Goal: Navigation & Orientation: Understand site structure

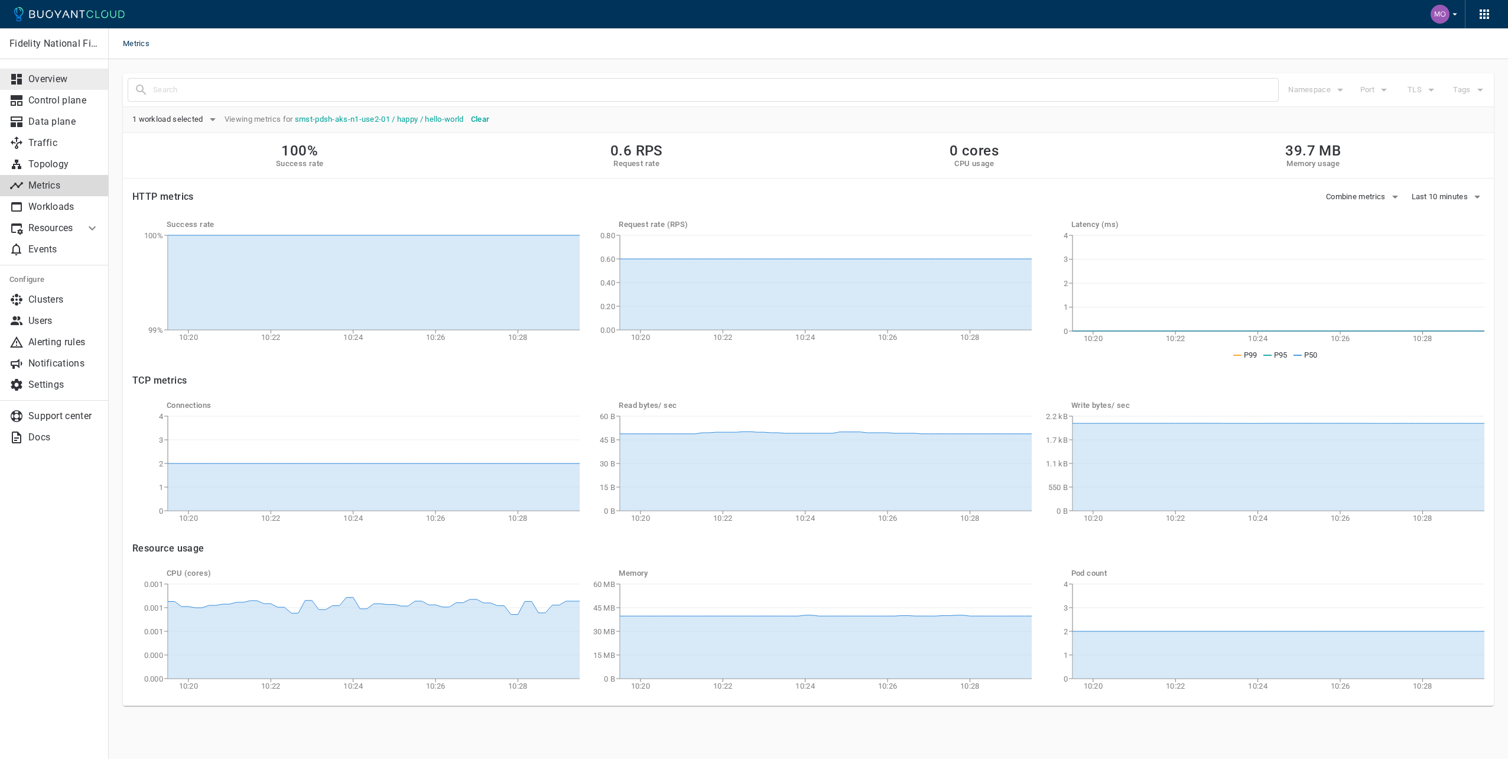
click at [50, 73] on link "Overview" at bounding box center [54, 79] width 109 height 21
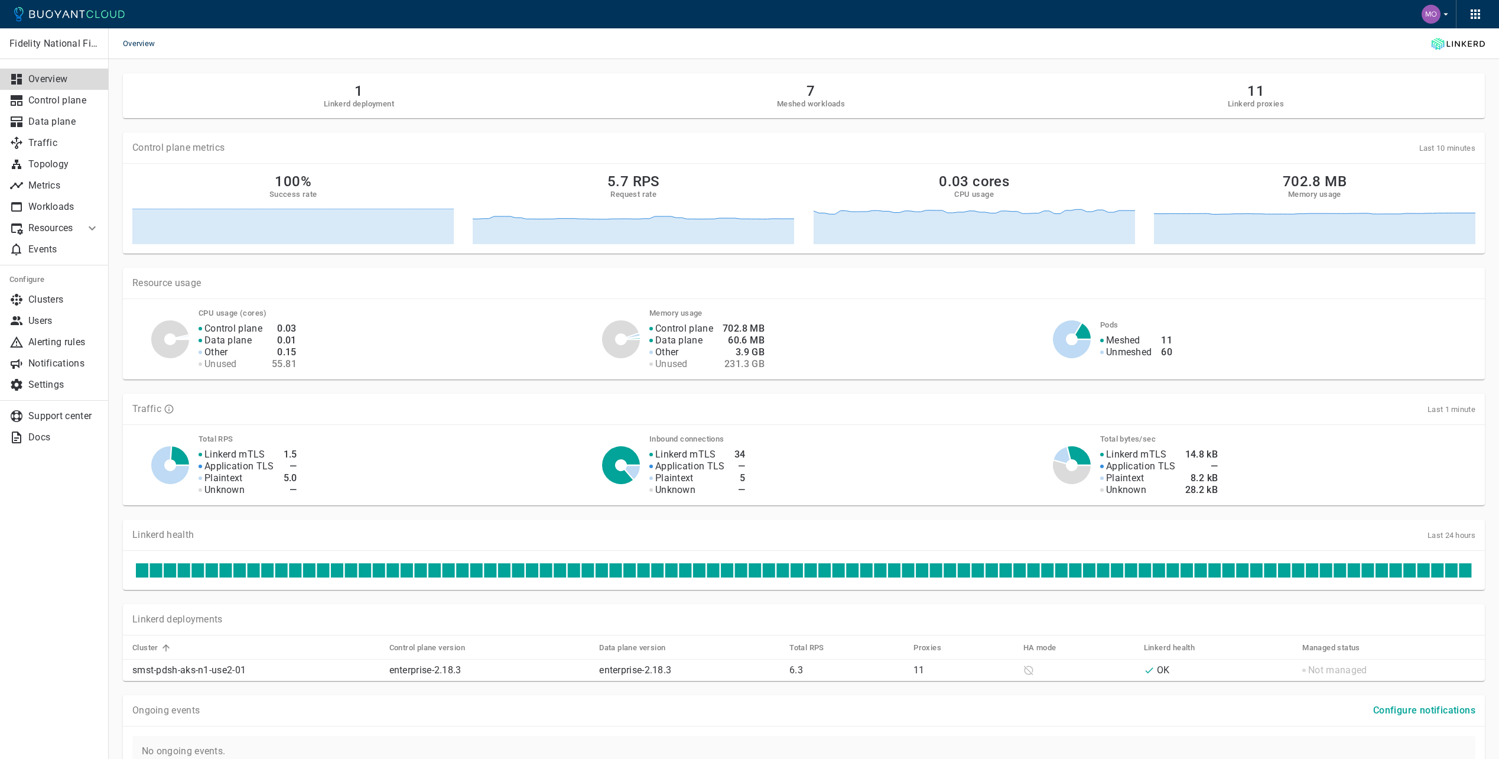
click at [60, 228] on p "Resources" at bounding box center [51, 228] width 47 height 12
click at [64, 203] on p "Workloads" at bounding box center [63, 207] width 71 height 12
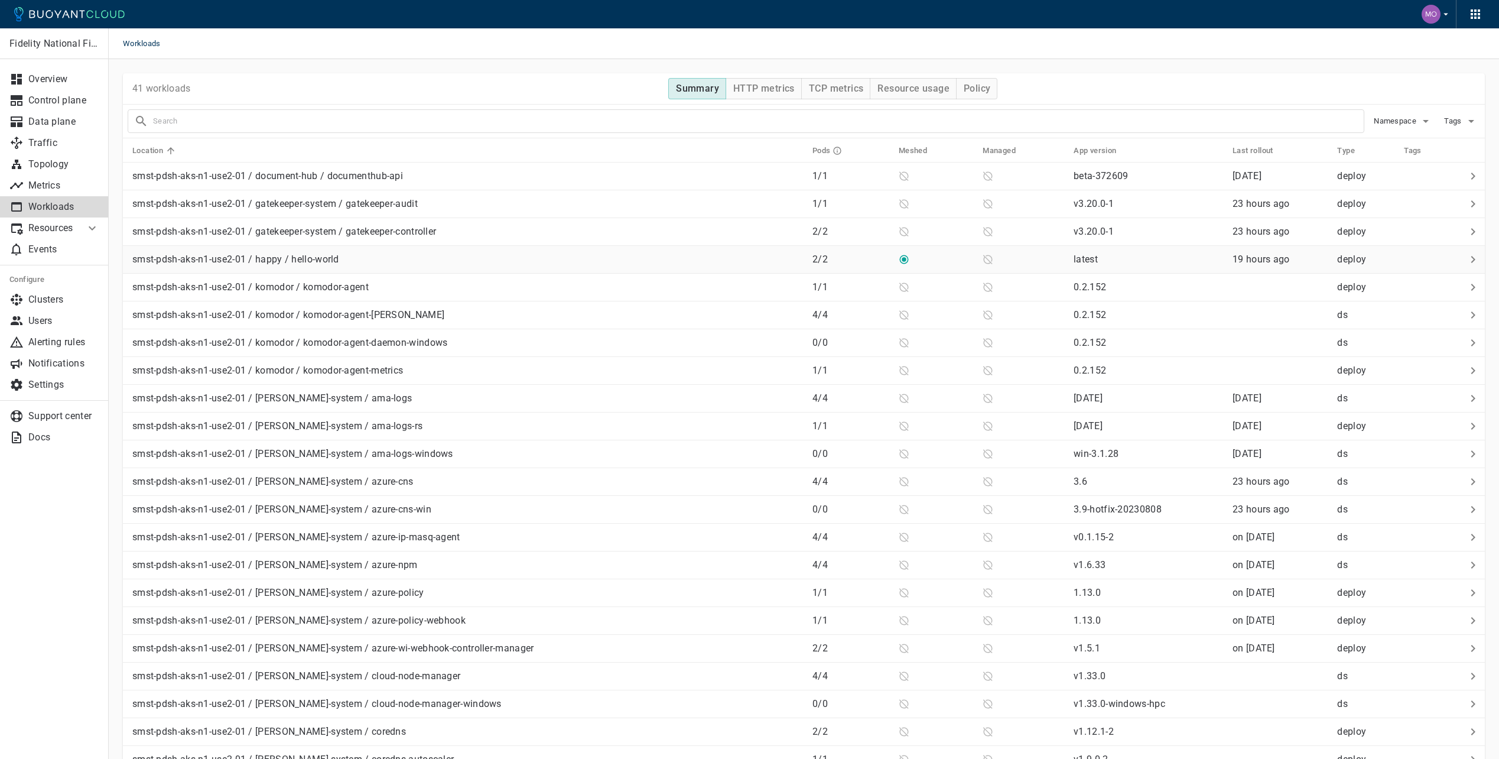
click at [428, 254] on div "smst-pdsh-aks-n1-use2-01 / happy / hello-world" at bounding box center [465, 257] width 675 height 17
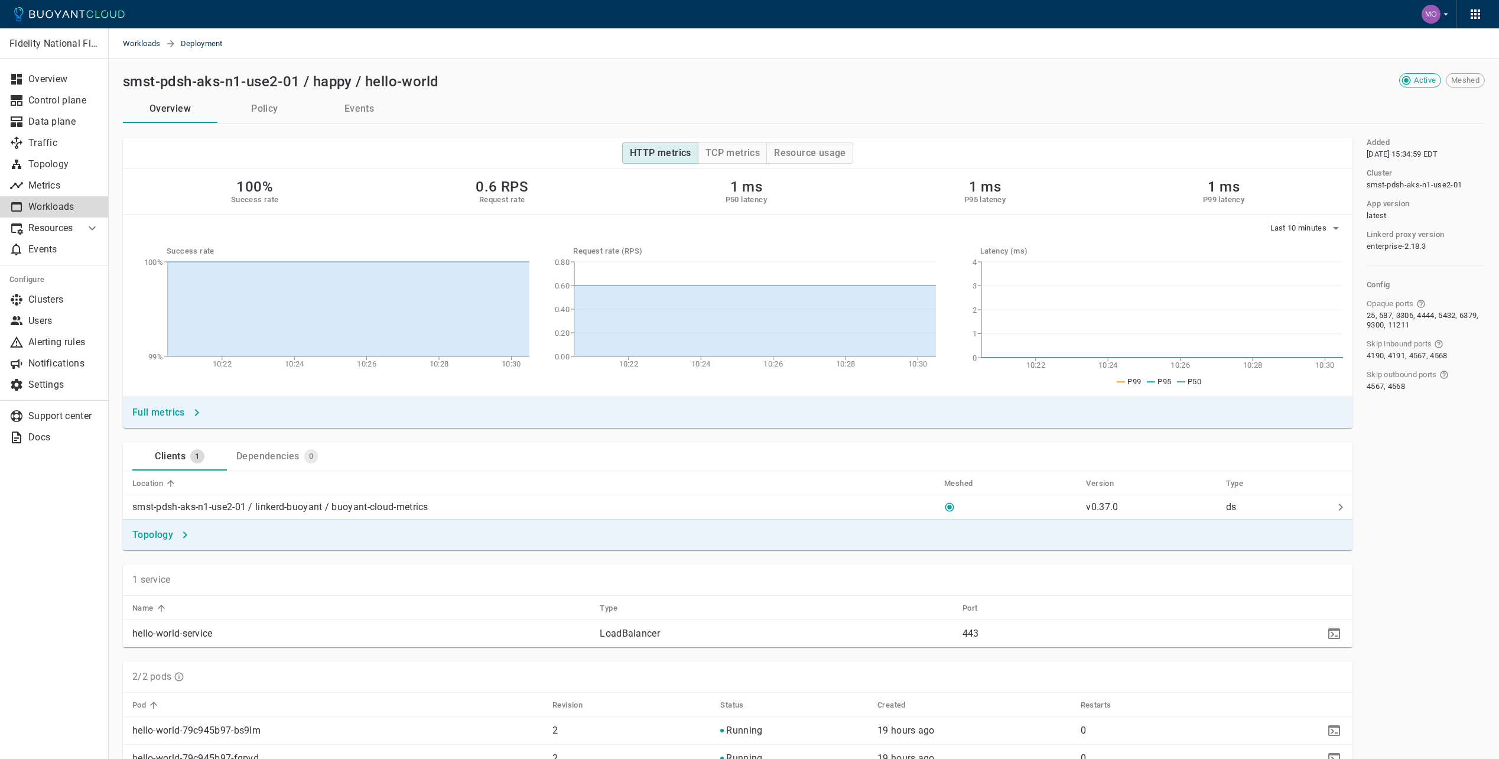
click at [67, 205] on p "Workloads" at bounding box center [63, 207] width 71 height 12
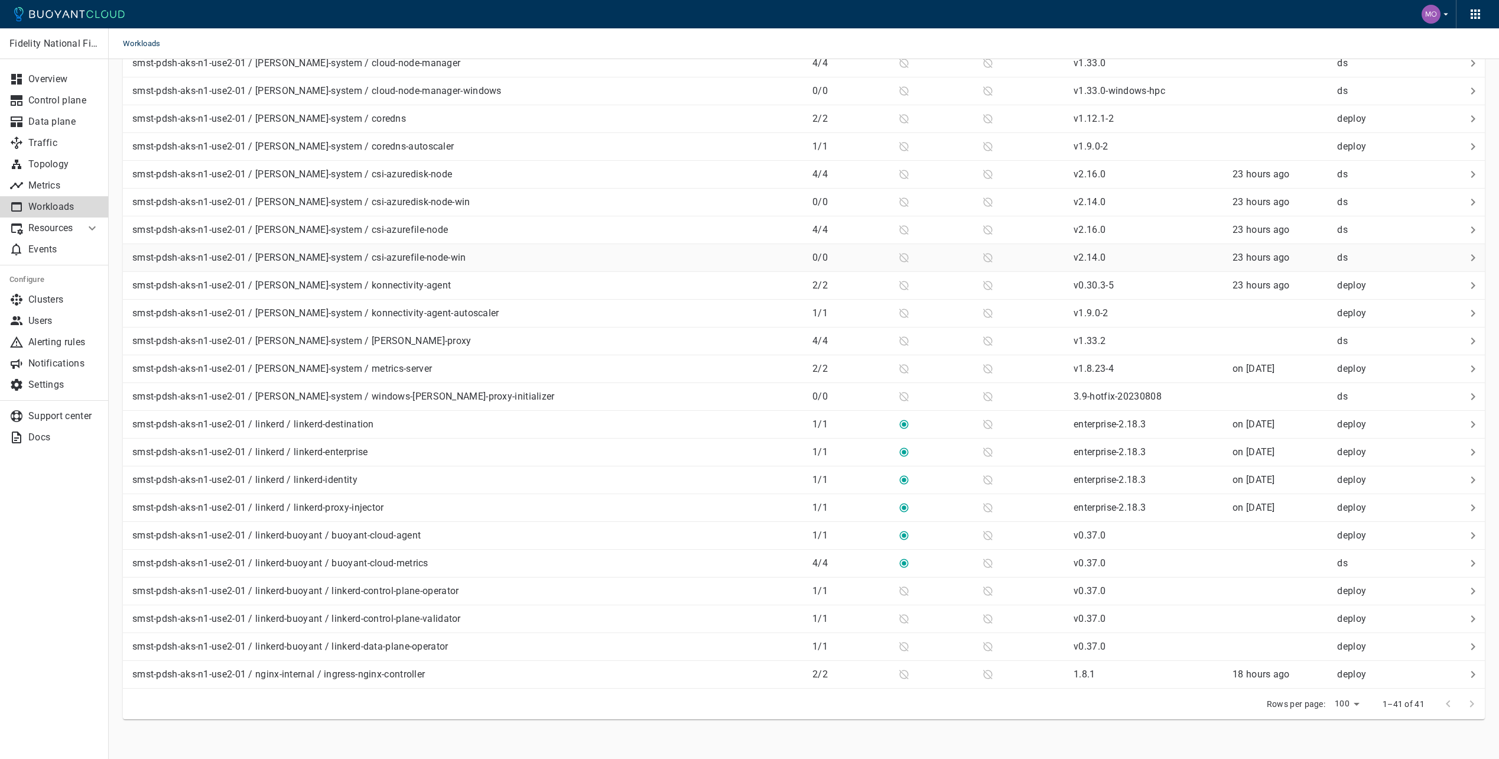
scroll to position [621, 0]
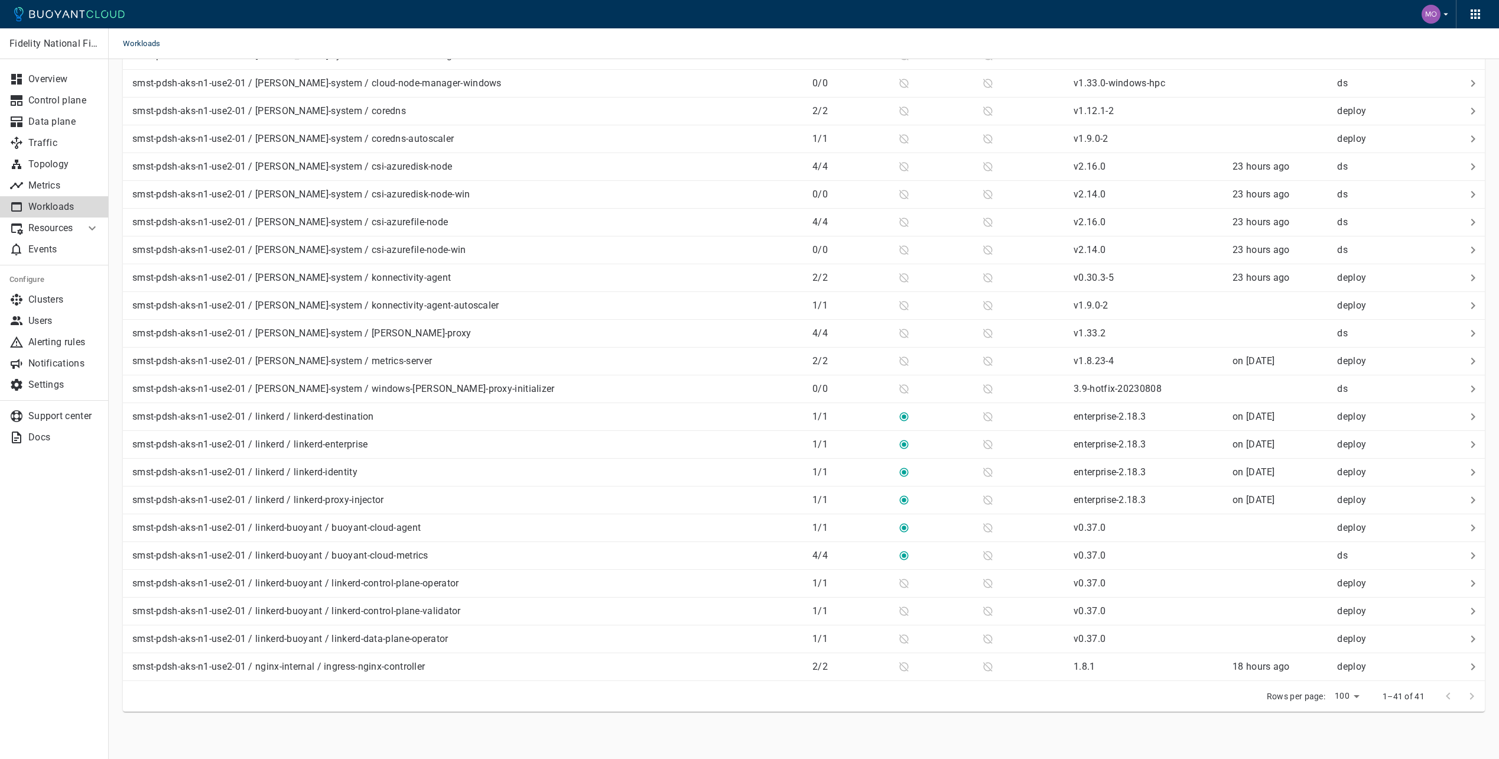
drag, startPoint x: 74, startPoint y: 544, endPoint x: 74, endPoint y: 537, distance: 7.1
click at [74, 544] on div "Fidelity National Financial Overview Control plane Data plane Traffic Topology …" at bounding box center [54, 393] width 108 height 730
click at [69, 80] on p "Overview" at bounding box center [63, 79] width 71 height 12
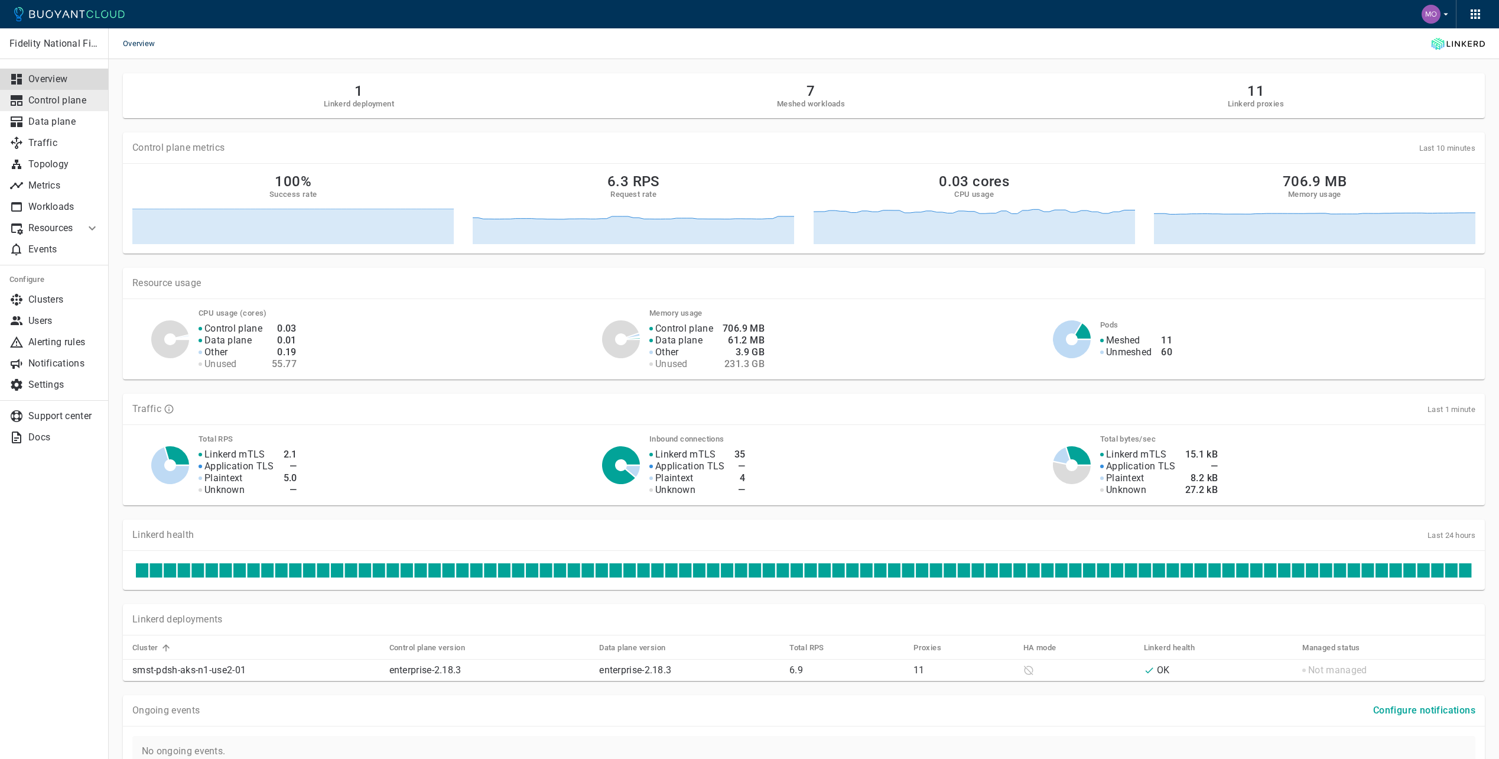
click at [41, 102] on p "Control plane" at bounding box center [63, 101] width 71 height 12
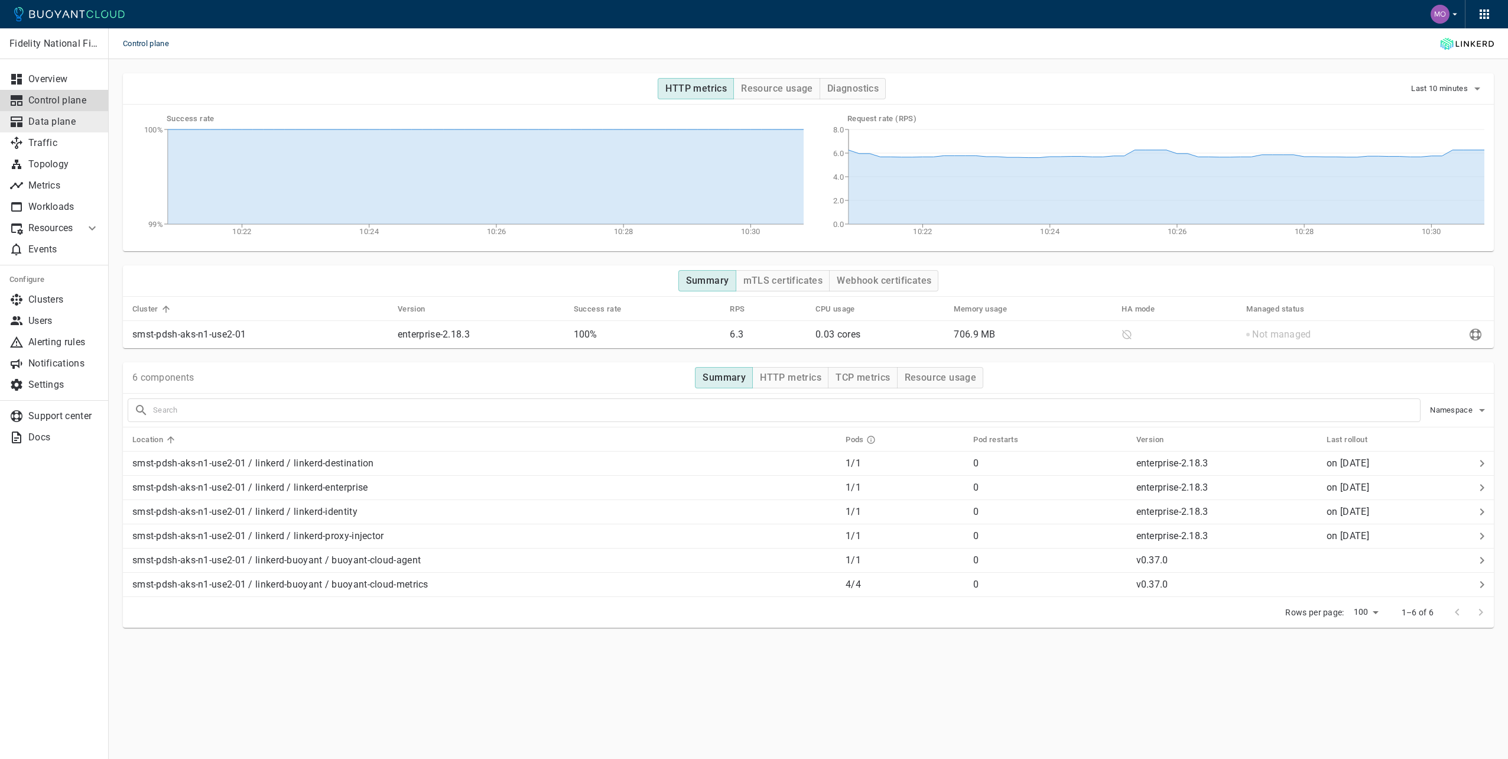
click at [65, 114] on link "Data plane" at bounding box center [54, 121] width 109 height 21
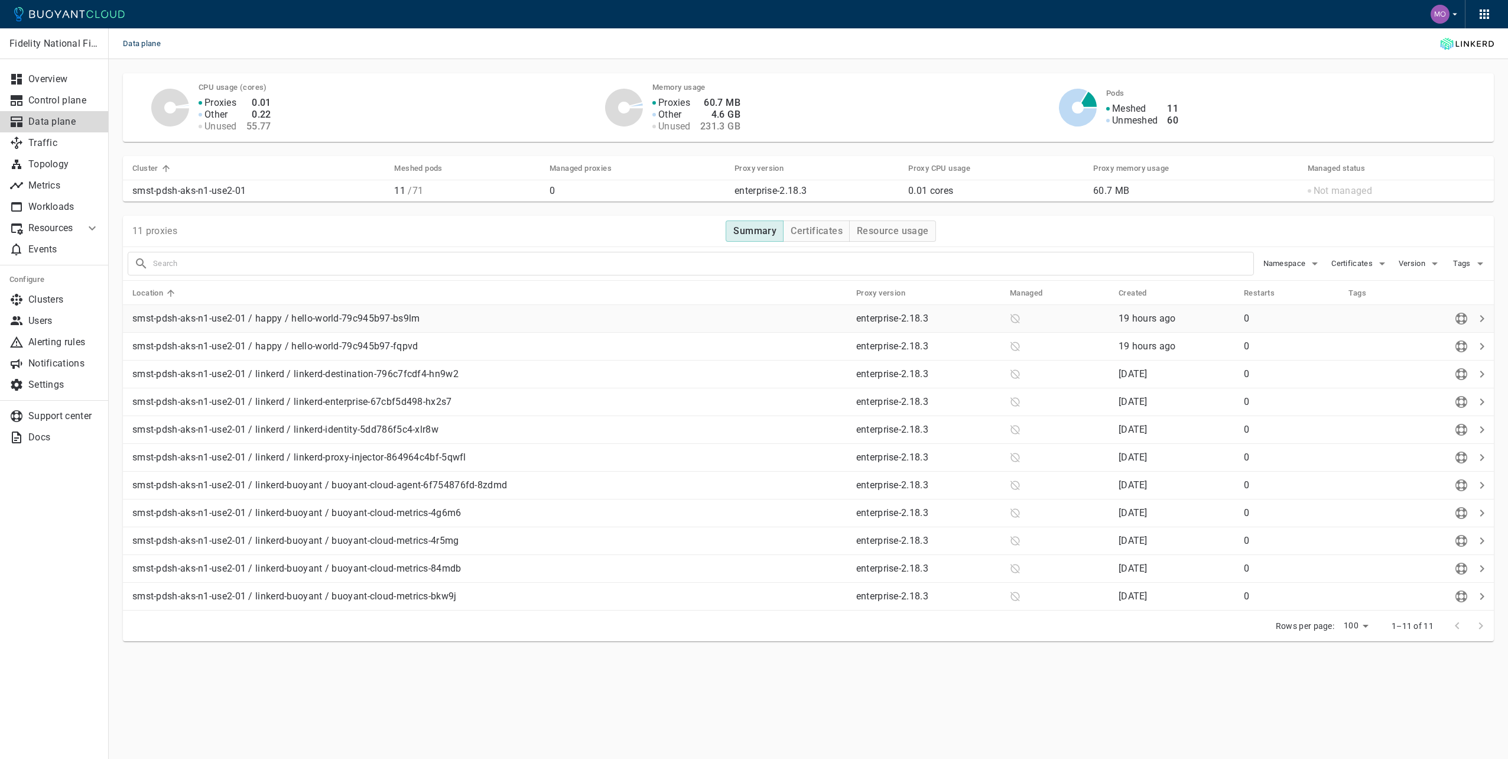
click at [351, 318] on p "smst-pdsh-aks-n1-use2-01 / happy / hello-world-79c945b97-bs9lm" at bounding box center [489, 319] width 714 height 12
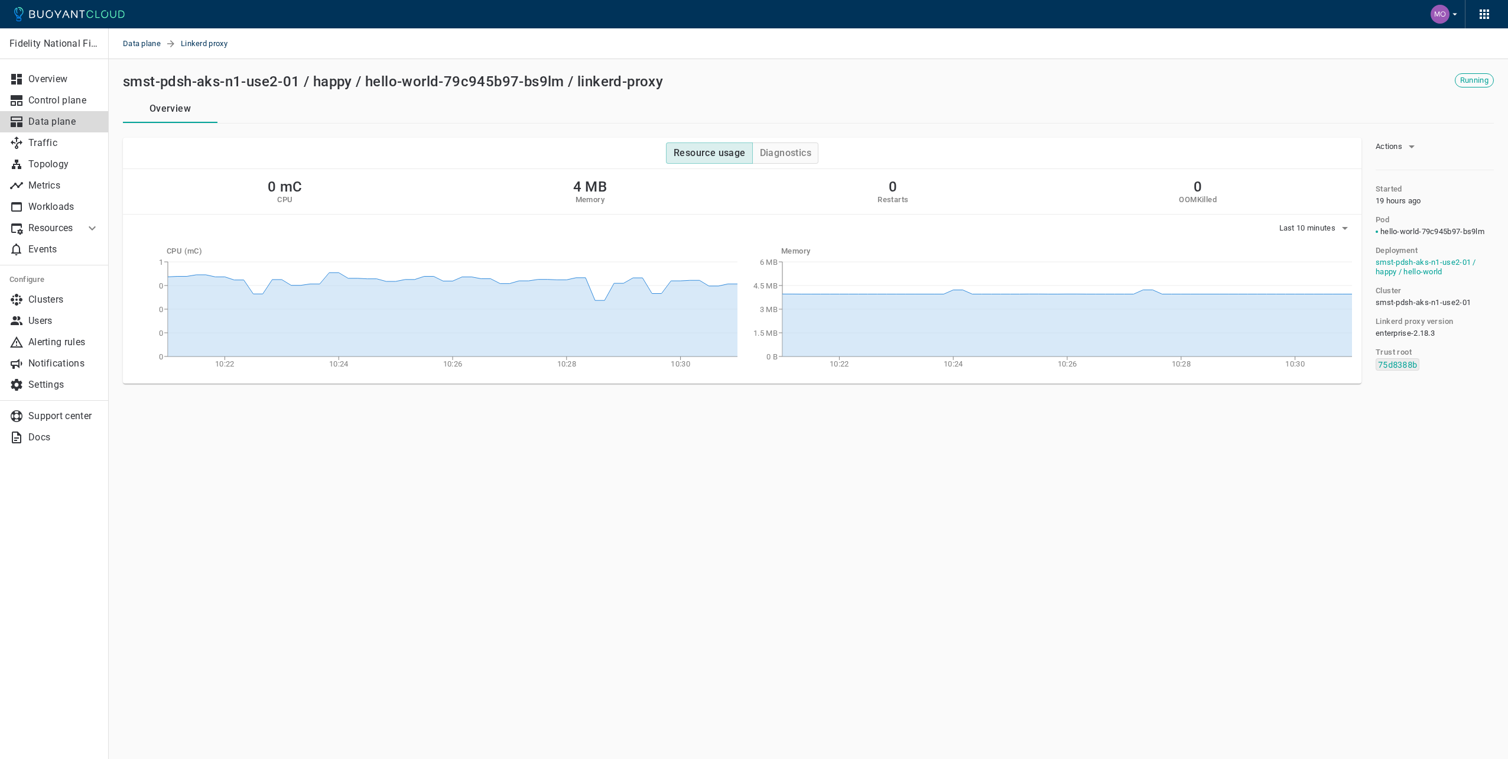
click at [52, 122] on p "Data plane" at bounding box center [63, 122] width 71 height 12
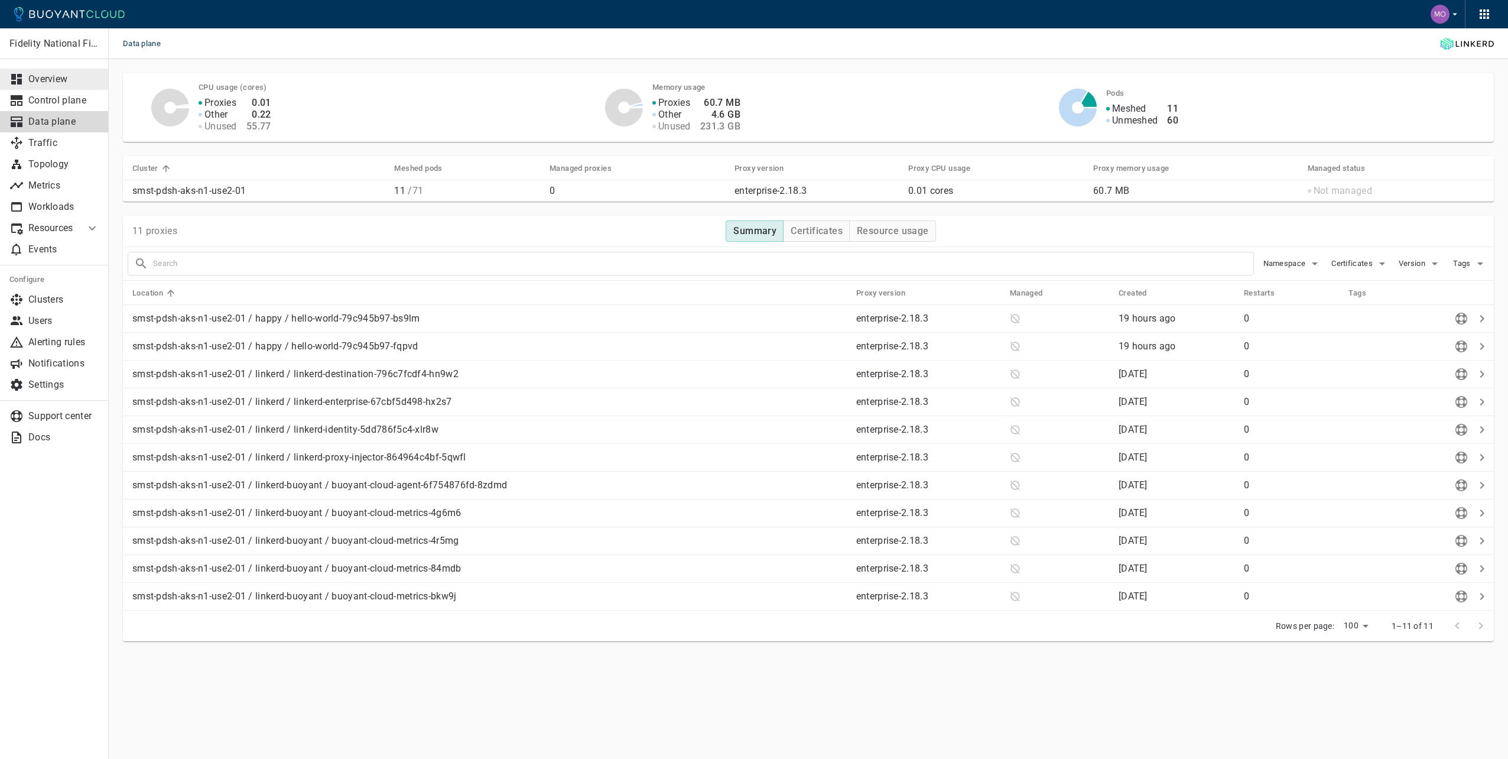
click at [56, 82] on p "Overview" at bounding box center [63, 79] width 71 height 12
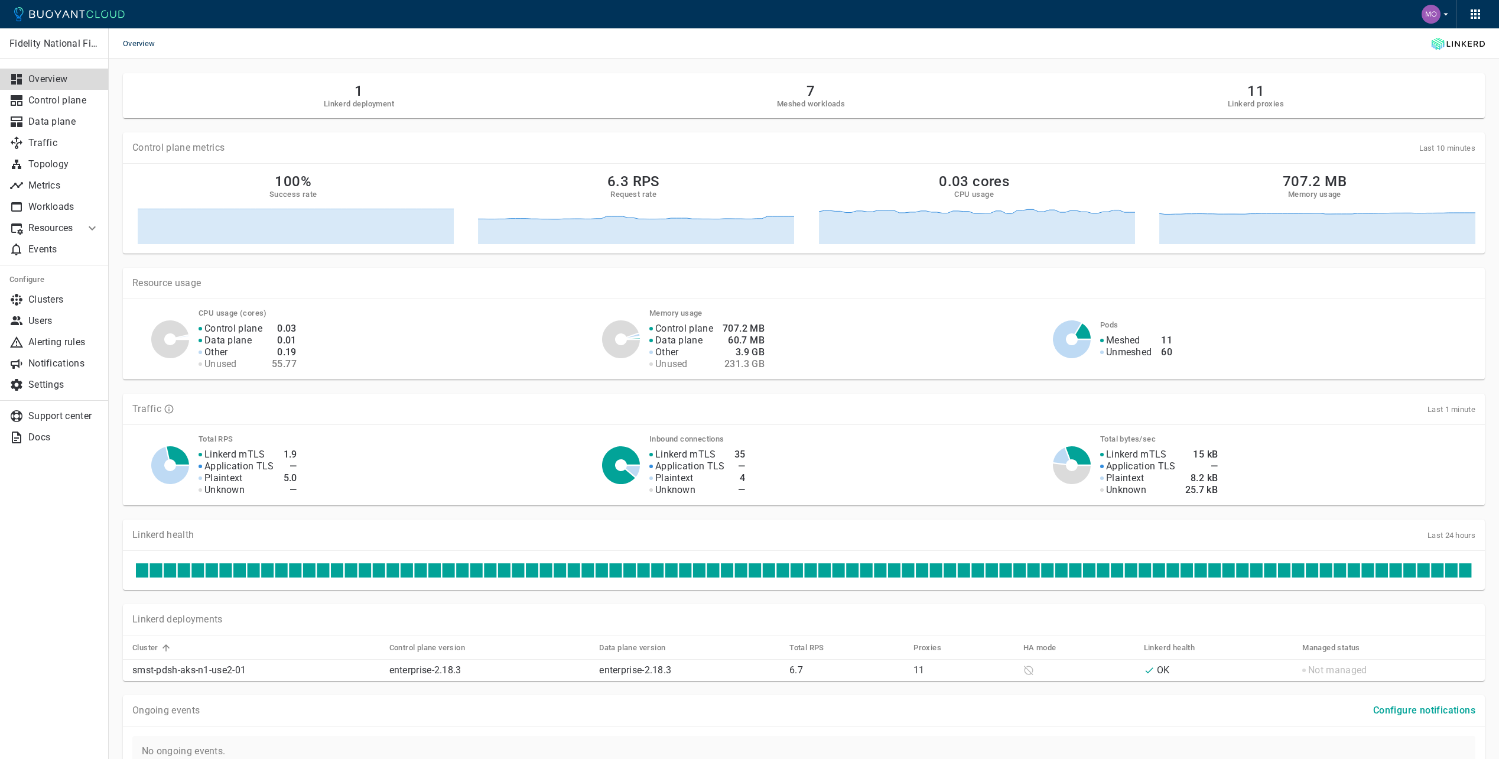
click at [1475, 10] on icon "button" at bounding box center [1476, 14] width 14 height 14
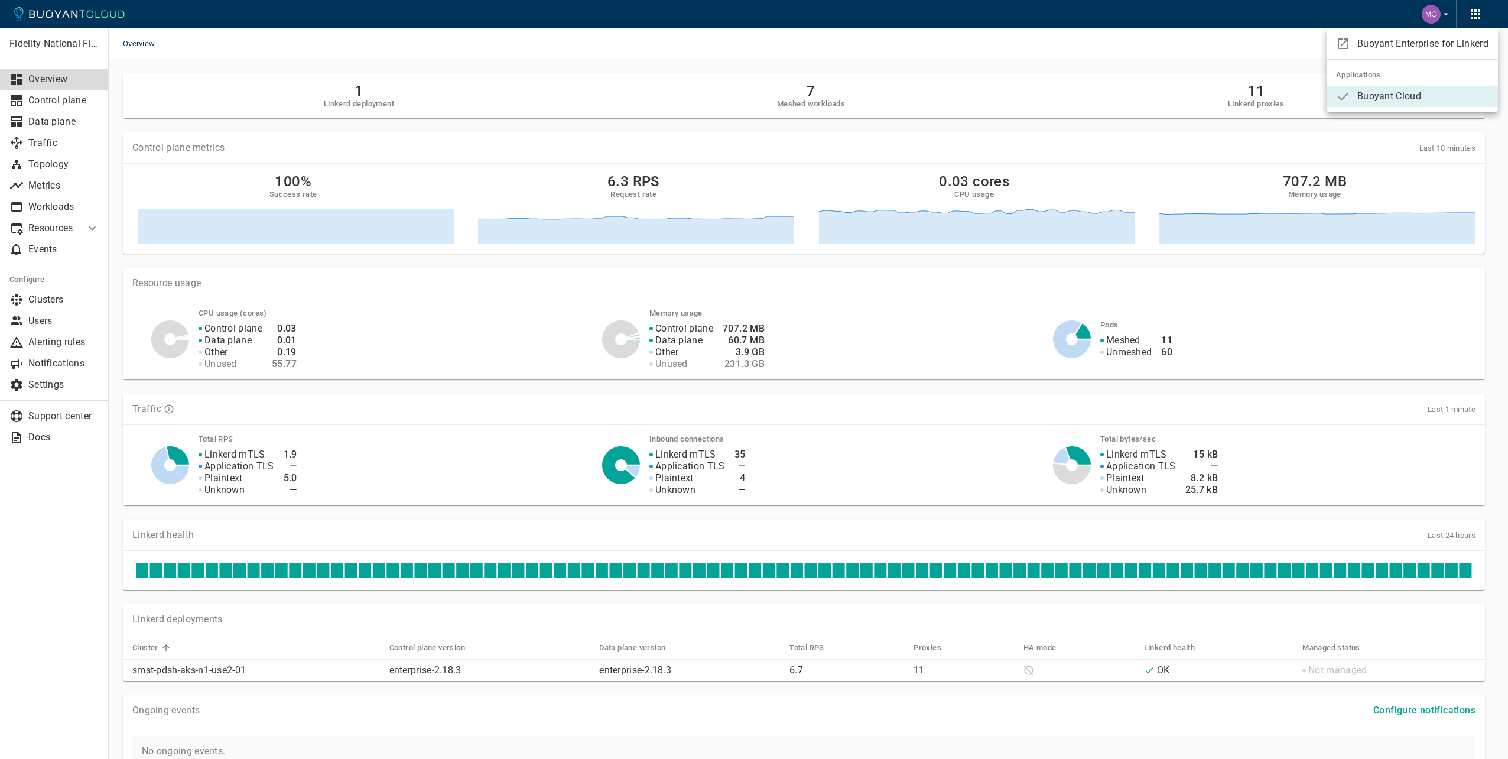
click at [1473, 17] on div at bounding box center [754, 379] width 1508 height 759
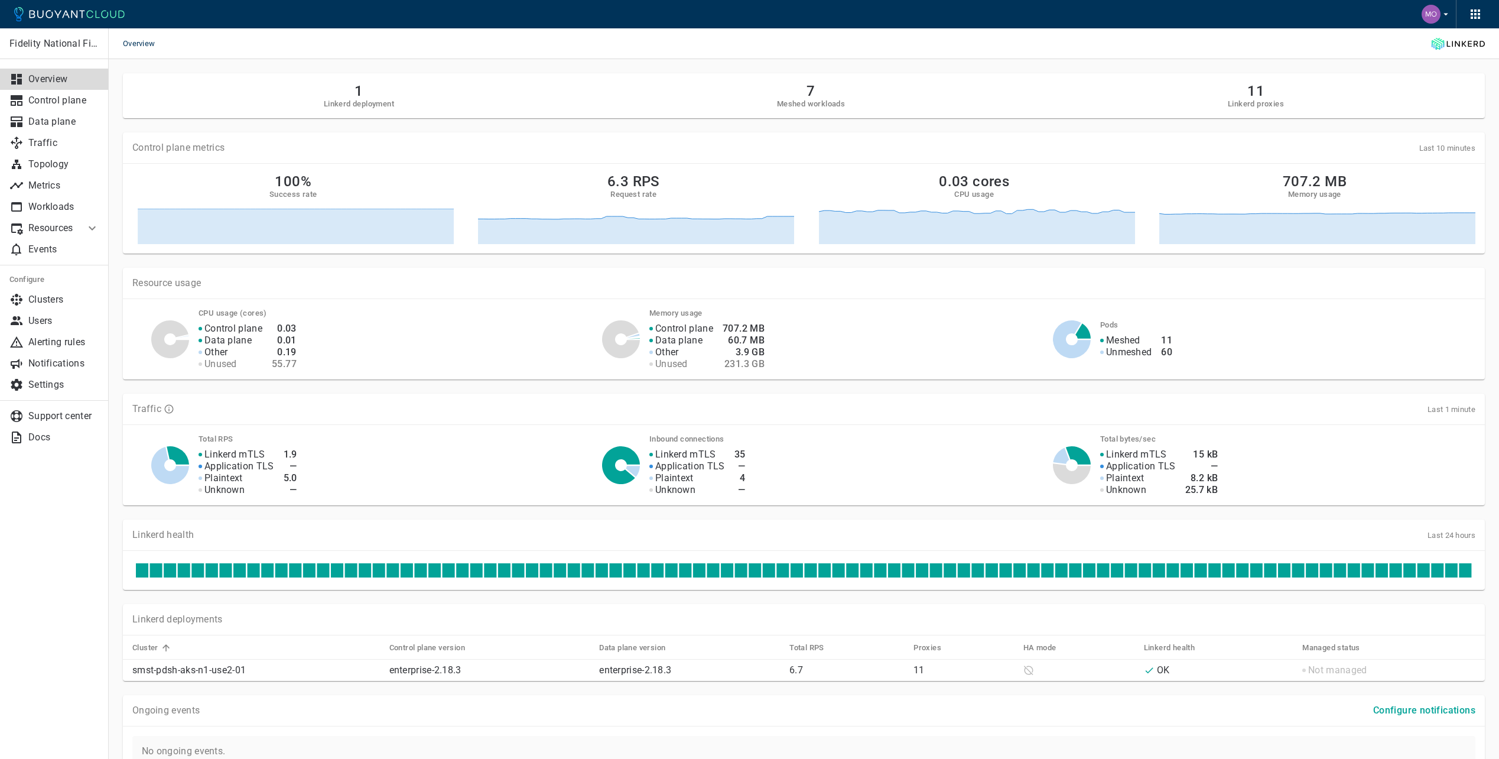
click at [1010, 54] on div "Overview" at bounding box center [804, 43] width 1391 height 31
